Goal: Task Accomplishment & Management: Use online tool/utility

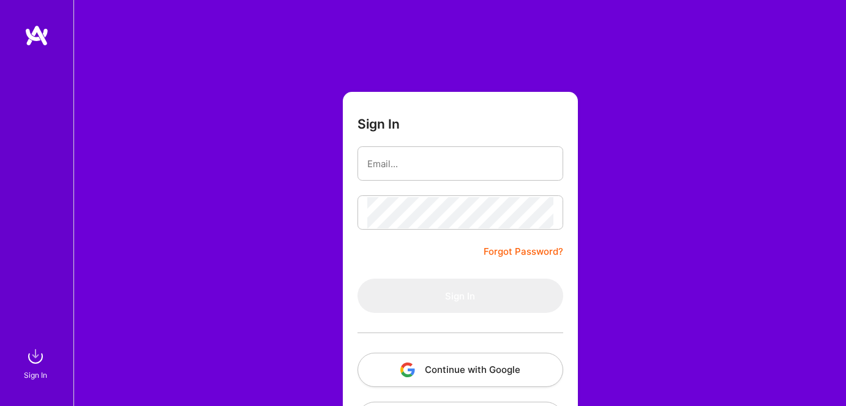
click at [408, 163] on input "email" at bounding box center [460, 163] width 186 height 31
type input "friendcallerlht@live.com"
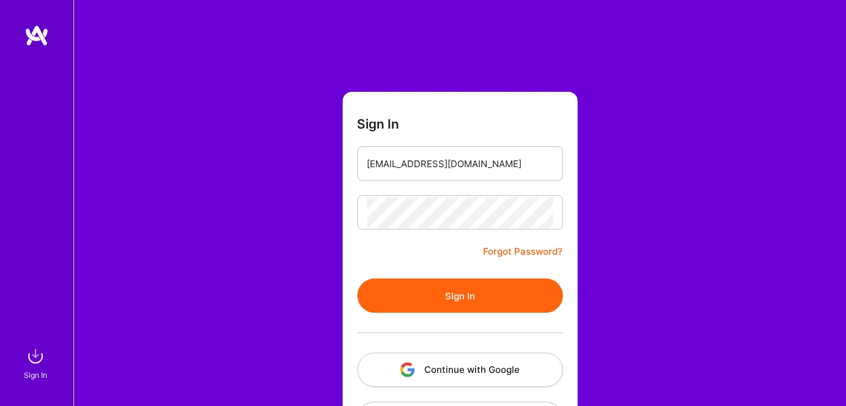
click at [397, 299] on button "Sign In" at bounding box center [461, 296] width 206 height 34
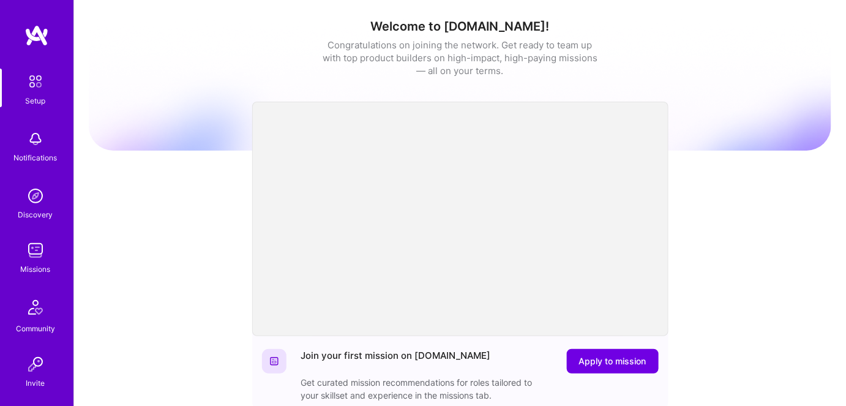
click at [28, 257] on img at bounding box center [35, 250] width 24 height 24
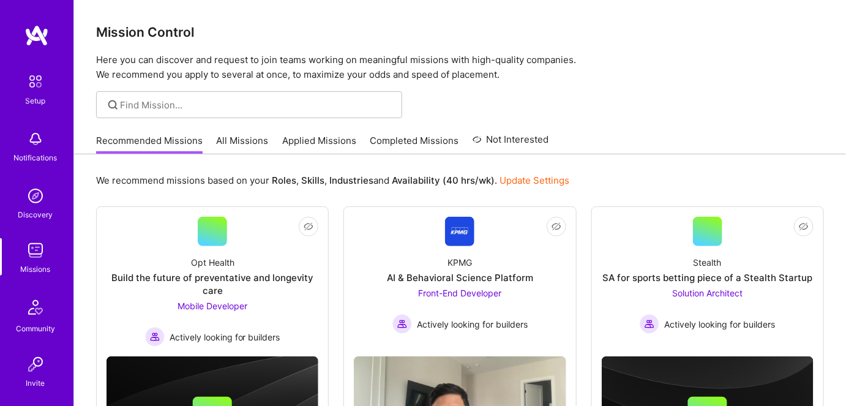
click at [317, 140] on link "Applied Missions" at bounding box center [319, 144] width 74 height 20
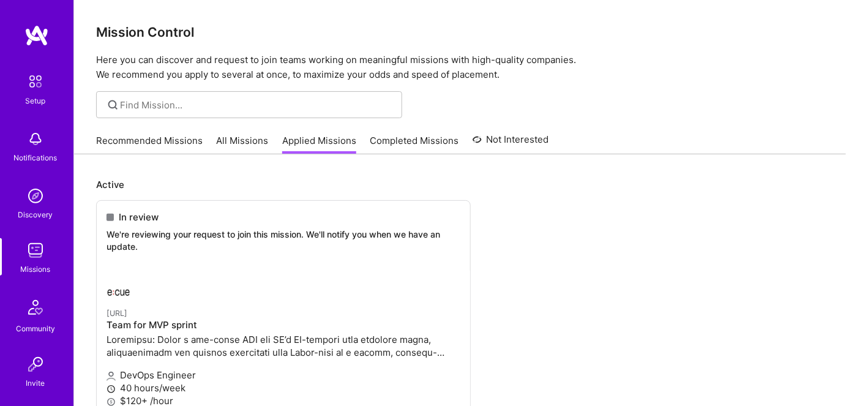
click at [242, 140] on link "All Missions" at bounding box center [243, 144] width 52 height 20
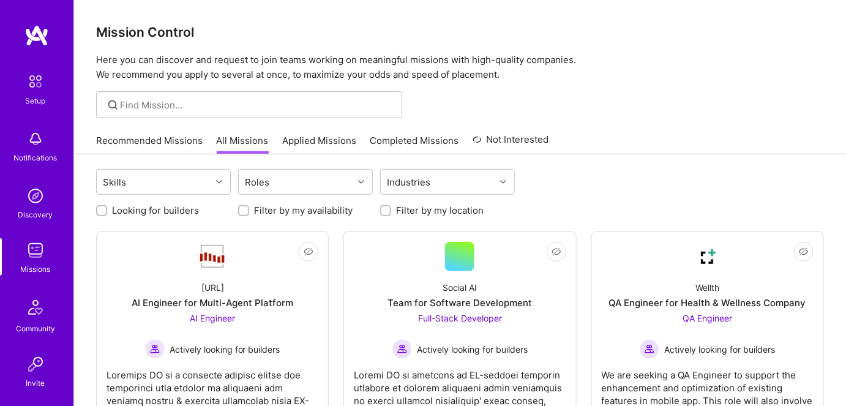
click at [140, 141] on link "Recommended Missions" at bounding box center [149, 144] width 107 height 20
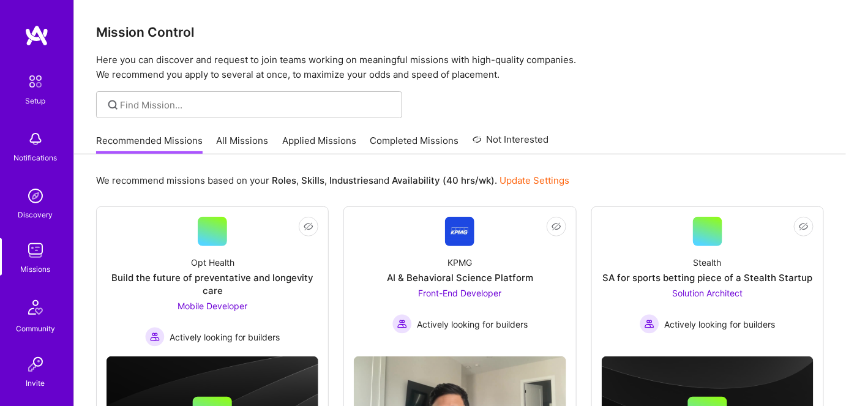
click at [241, 136] on link "All Missions" at bounding box center [243, 144] width 52 height 20
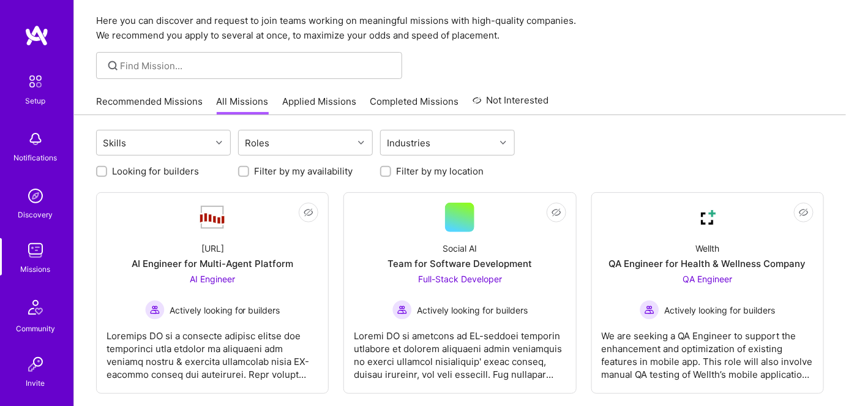
scroll to position [111, 0]
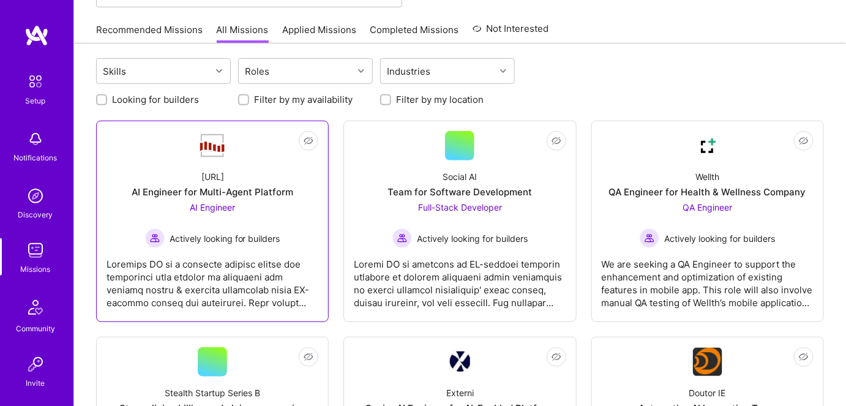
click at [211, 250] on div at bounding box center [213, 278] width 212 height 61
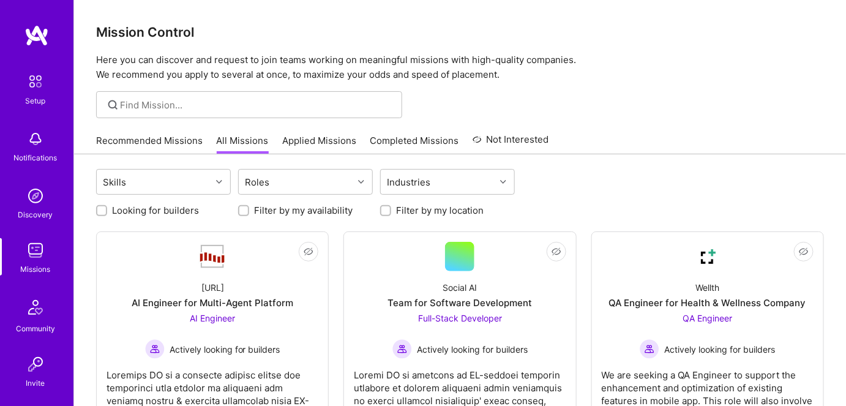
scroll to position [111, 0]
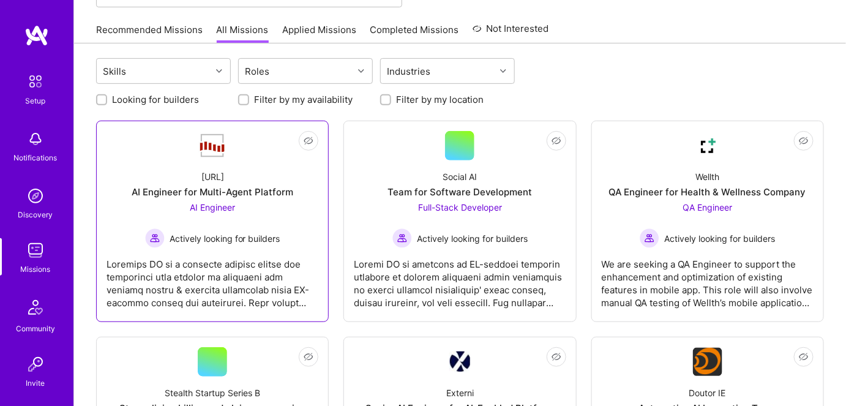
click at [244, 233] on span "Actively looking for builders" at bounding box center [225, 238] width 111 height 13
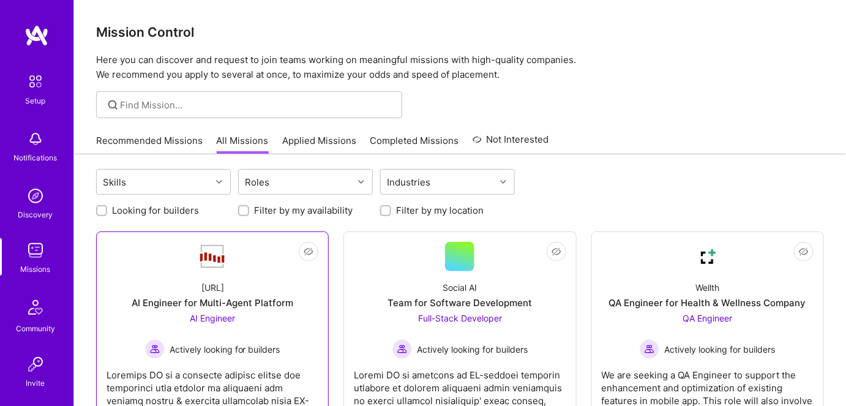
scroll to position [111, 0]
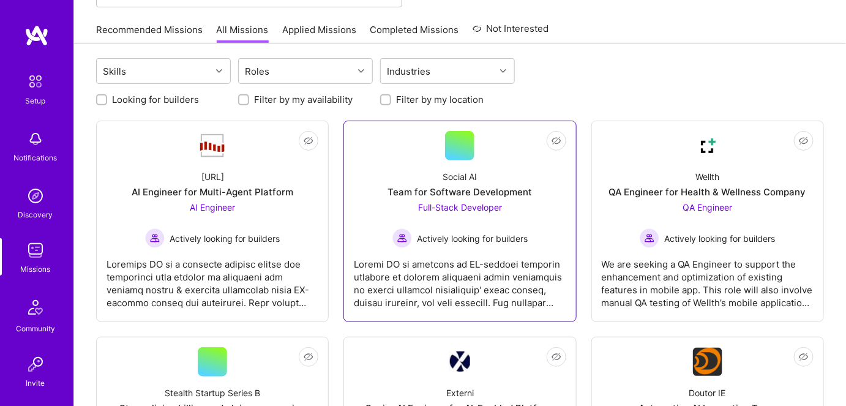
click at [435, 234] on span "Actively looking for builders" at bounding box center [472, 238] width 111 height 13
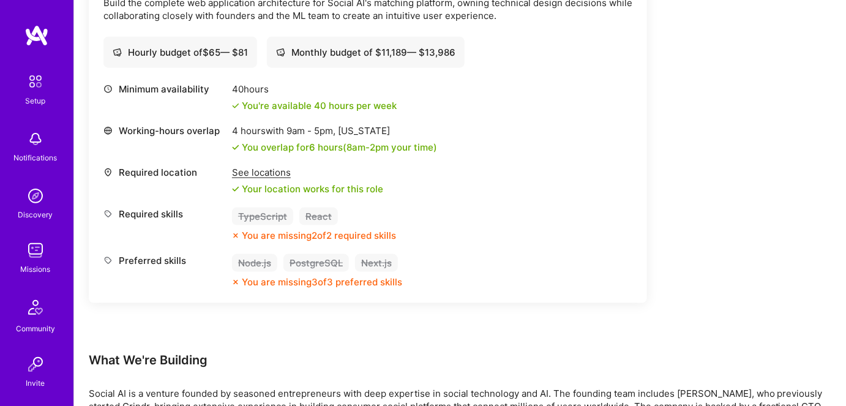
scroll to position [445, 0]
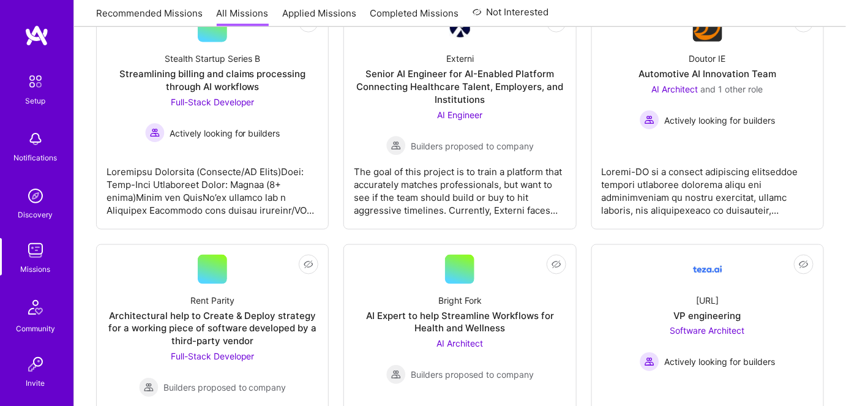
scroll to position [111, 0]
